Goal: Information Seeking & Learning: Learn about a topic

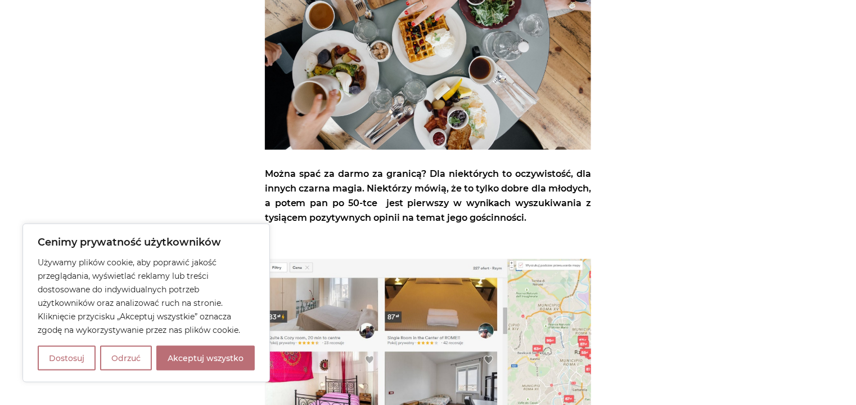
scroll to position [473, 0]
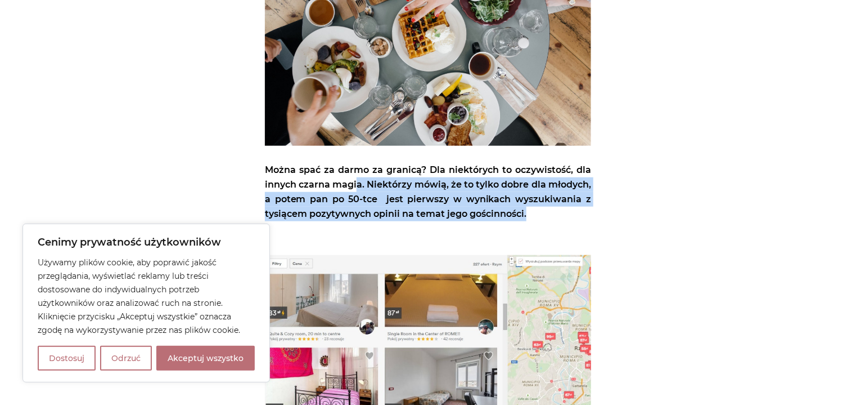
drag, startPoint x: 356, startPoint y: 168, endPoint x: 544, endPoint y: 201, distance: 190.9
click at [544, 201] on p "Można spać za darmo za granicą? Dla niektórych to oczywistość, dla innych czarn…" at bounding box center [428, 74] width 326 height 293
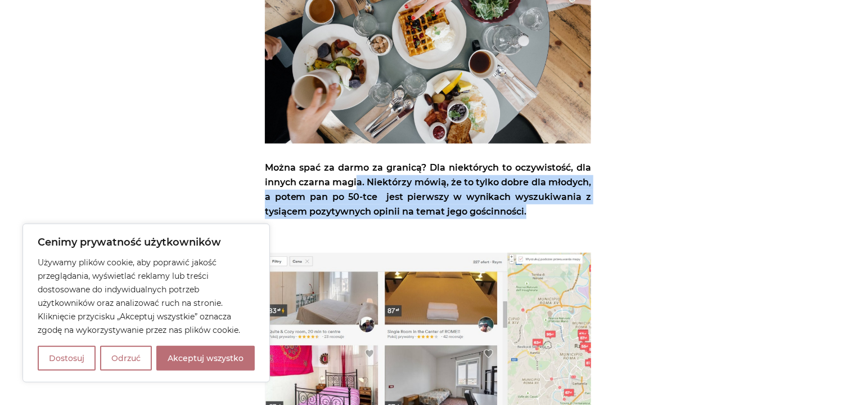
scroll to position [743, 0]
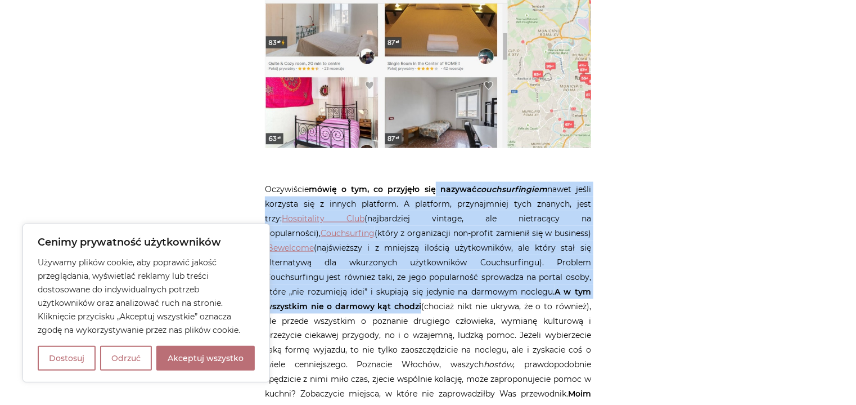
drag, startPoint x: 468, startPoint y: 173, endPoint x: 590, endPoint y: 289, distance: 169.2
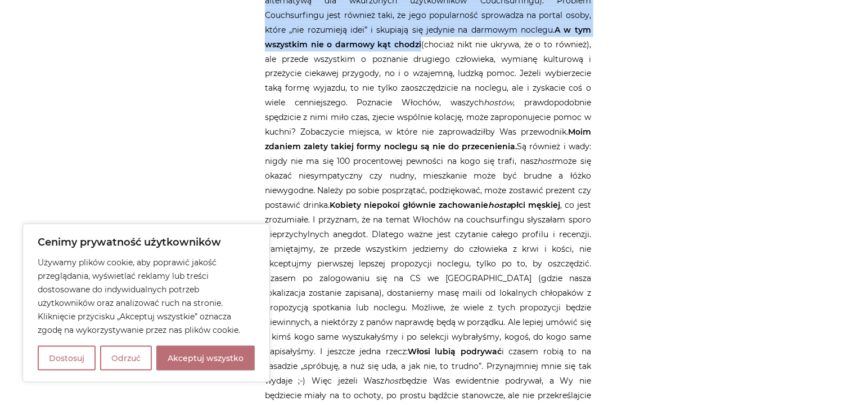
scroll to position [1013, 0]
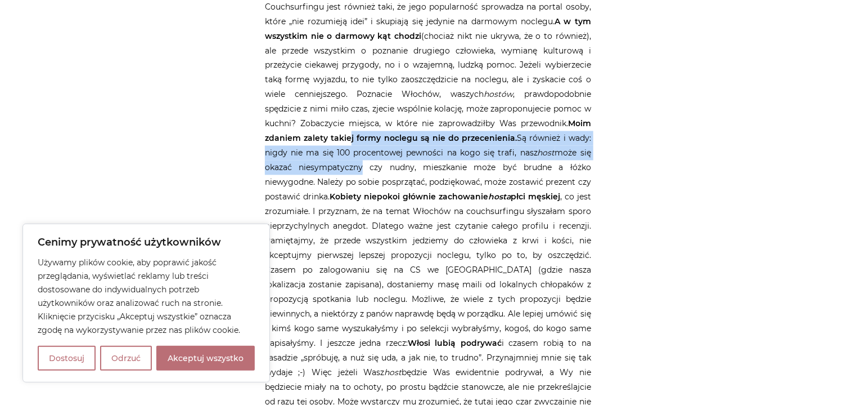
drag, startPoint x: 458, startPoint y: 136, endPoint x: 589, endPoint y: 165, distance: 133.8
click at [589, 165] on p "Oczywiście mówię o tym, co przyjęło się nazywać couchsurfingiem nawet jeśli kor…" at bounding box center [428, 190] width 326 height 556
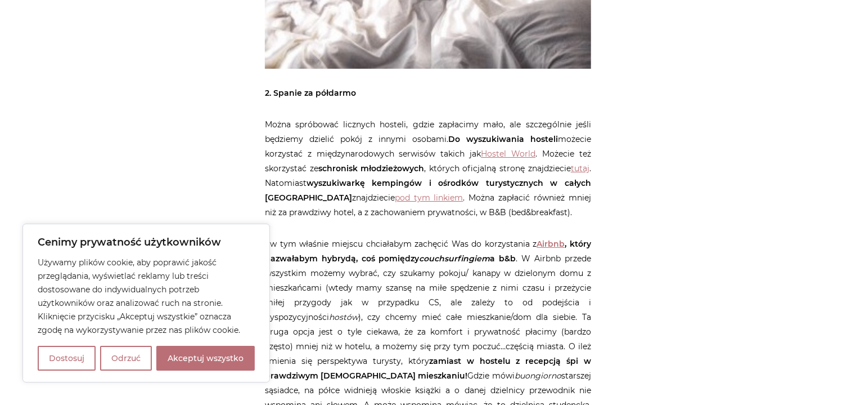
scroll to position [2093, 0]
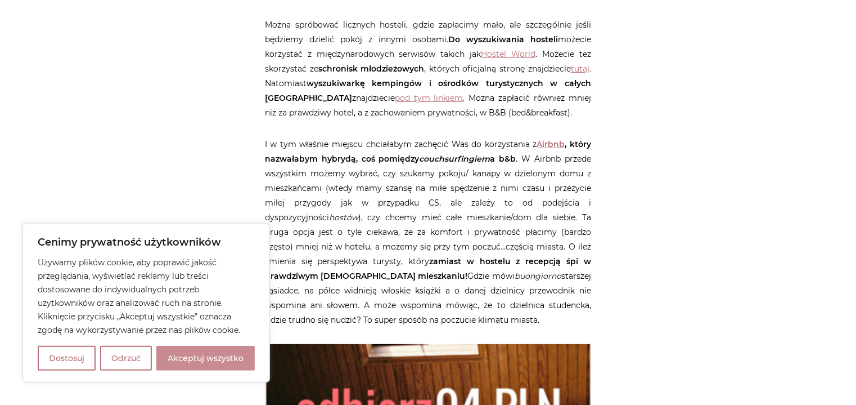
click at [239, 356] on button "Akceptuj wszystko" at bounding box center [205, 358] width 98 height 25
checkbox input "true"
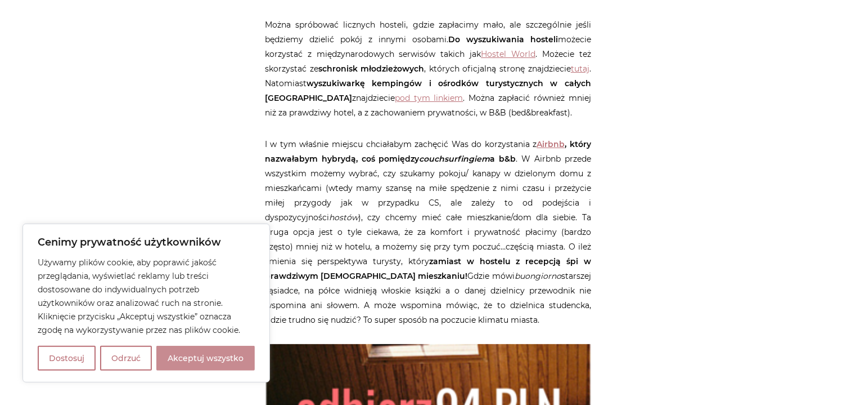
checkbox input "true"
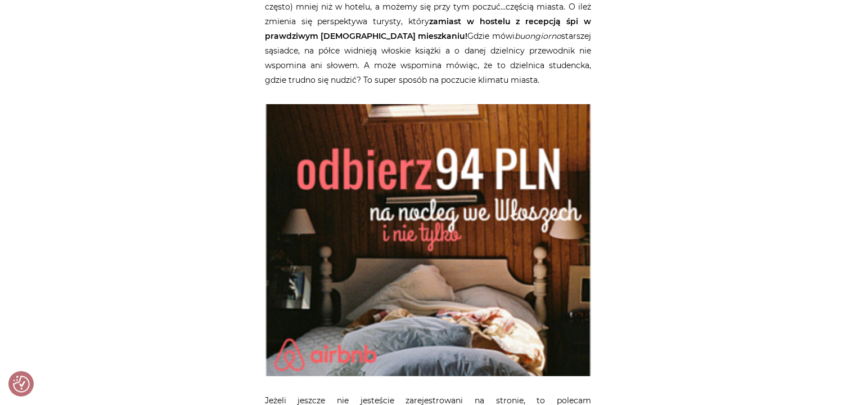
scroll to position [2296, 0]
